Goal: Information Seeking & Learning: Learn about a topic

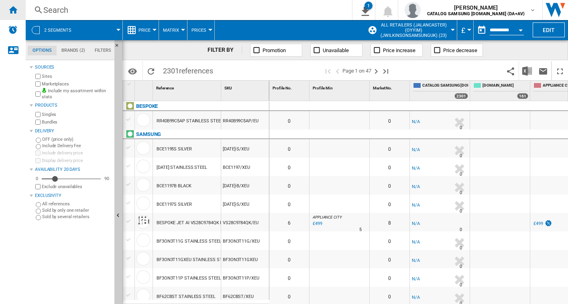
click at [12, 12] on ng-md-icon "Home" at bounding box center [13, 10] width 10 height 10
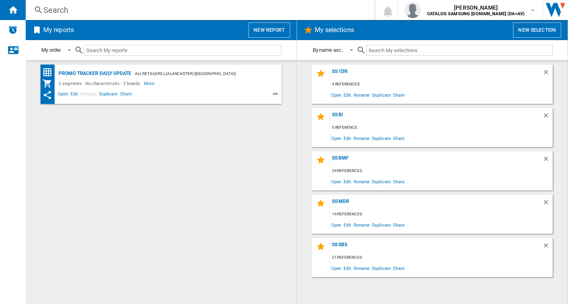
click at [62, 9] on div "Search" at bounding box center [198, 9] width 310 height 11
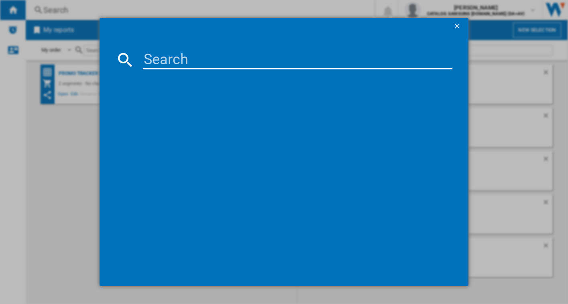
click at [174, 64] on input at bounding box center [298, 59] width 310 height 19
type input "GSLC40PYPE"
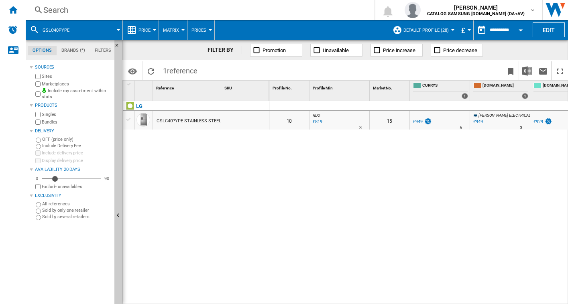
click at [186, 119] on div "GSLC40PYPE STAINLESS STEEL" at bounding box center [189, 121] width 64 height 18
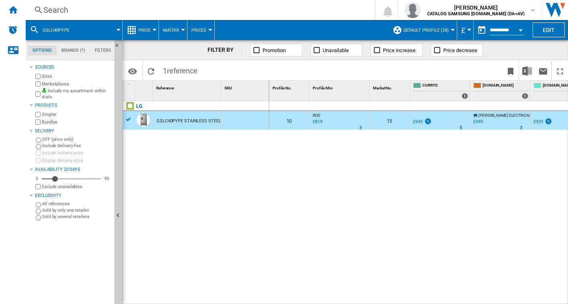
click at [171, 13] on div "Search" at bounding box center [198, 9] width 310 height 11
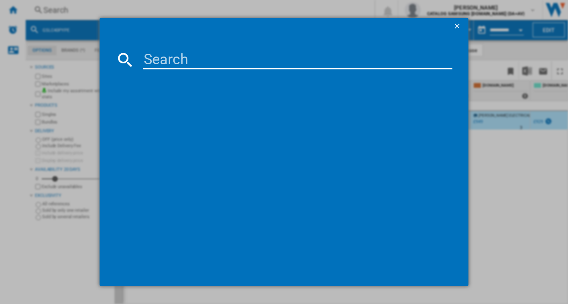
click at [187, 56] on input at bounding box center [298, 59] width 310 height 19
type input "RM469N4AFEUK"
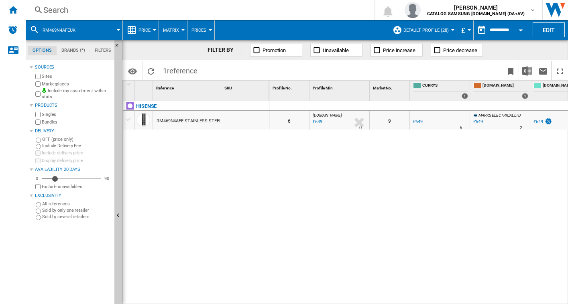
drag, startPoint x: 100, startPoint y: 14, endPoint x: 98, endPoint y: 20, distance: 6.1
click at [100, 18] on div "Search Search 0 lucy cox CATALOG SAMSUNG UK.IE (DA+AV) CATALOG SAMSUNG UK.IE (D…" at bounding box center [297, 10] width 542 height 20
click at [81, 4] on div "Search Search 0 lucy cox CATALOG SAMSUNG UK.IE (DA+AV) CATALOG SAMSUNG UK.IE (D…" at bounding box center [297, 10] width 542 height 20
click at [65, 10] on div "Search" at bounding box center [198, 9] width 310 height 11
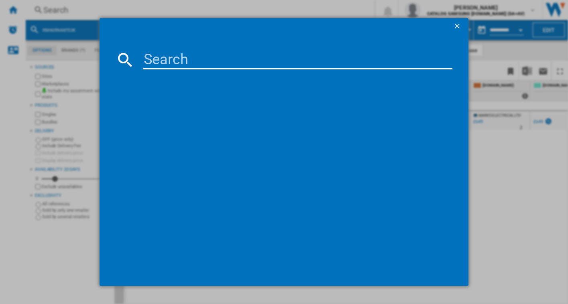
click at [150, 57] on input at bounding box center [298, 59] width 310 height 19
type input "RM469N4AFE"
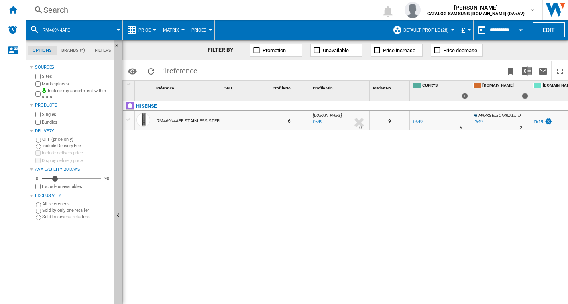
click at [201, 121] on div "RM469N4AFE STAINLESS STEEL" at bounding box center [189, 121] width 65 height 18
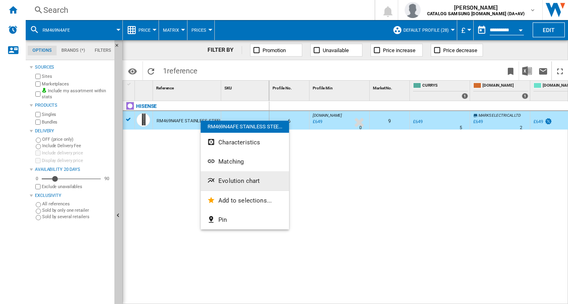
click at [233, 183] on span "Evolution chart" at bounding box center [238, 180] width 41 height 7
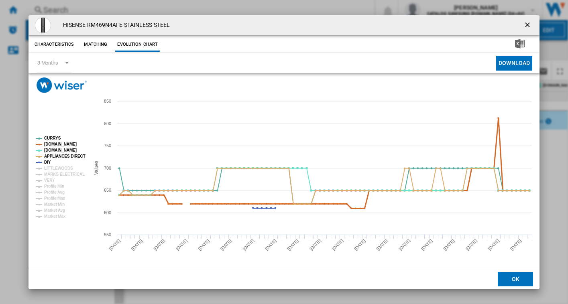
click at [50, 144] on tspan "[DOMAIN_NAME]" at bounding box center [60, 144] width 33 height 4
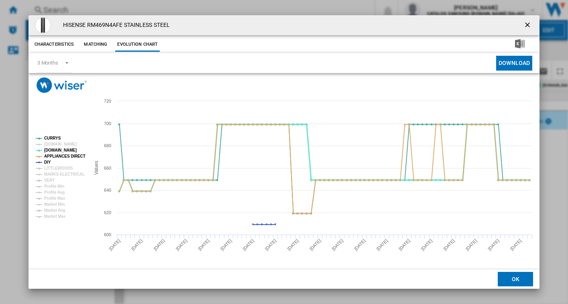
click at [48, 149] on tspan "[DOMAIN_NAME]" at bounding box center [60, 150] width 33 height 4
click at [48, 160] on tspan "DIY" at bounding box center [47, 162] width 7 height 4
click at [48, 155] on tspan "APPLIANCES DIRECT" at bounding box center [64, 156] width 41 height 4
